Goal: Information Seeking & Learning: Get advice/opinions

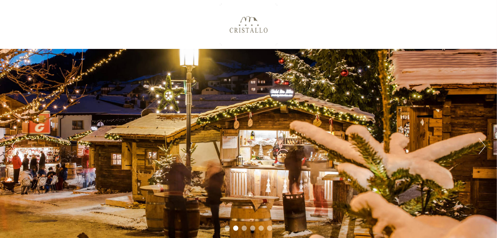
scroll to position [208, 0]
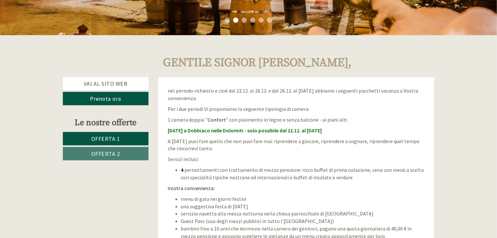
click at [495, 65] on div "Gentile Signor [PERSON_NAME], nel periodo richiesto e cioè dal 22.12. al 26.12.…" at bounding box center [248, 56] width 497 height 42
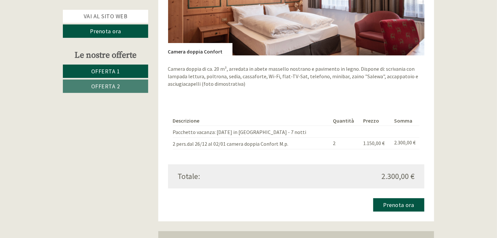
scroll to position [1244, 0]
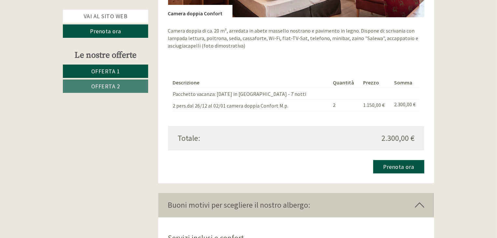
drag, startPoint x: 486, startPoint y: 168, endPoint x: 493, endPoint y: 161, distance: 10.1
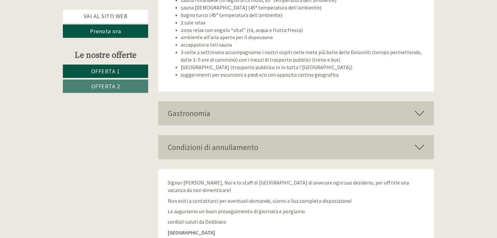
scroll to position [1816, 0]
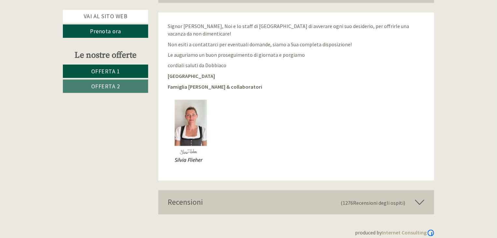
click at [189, 104] on img at bounding box center [204, 130] width 73 height 73
click at [419, 197] on icon at bounding box center [419, 202] width 9 height 11
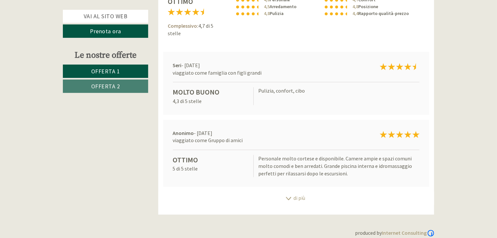
scroll to position [2044, 0]
drag, startPoint x: 471, startPoint y: 55, endPoint x: 474, endPoint y: 47, distance: 8.4
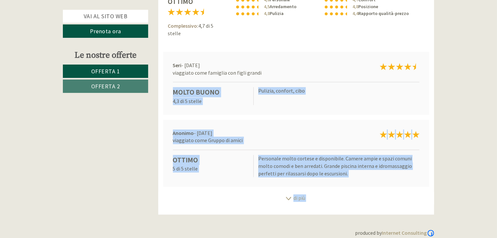
drag, startPoint x: 474, startPoint y: 47, endPoint x: 493, endPoint y: 191, distance: 145.0
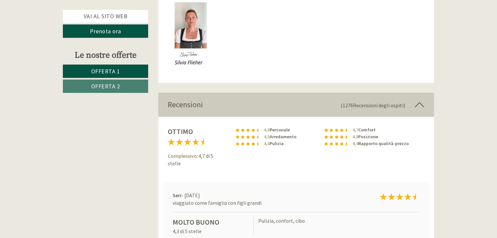
scroll to position [1909, 0]
